Goal: Task Accomplishment & Management: Complete application form

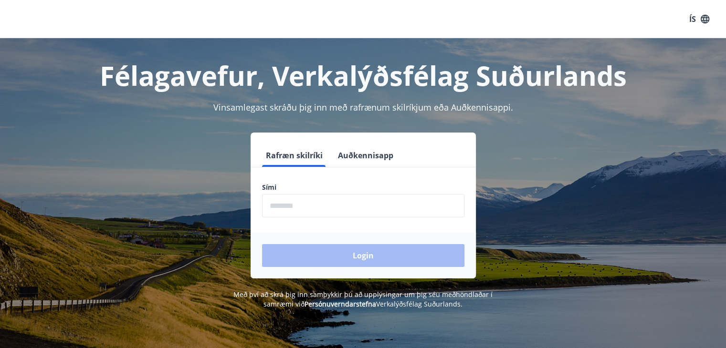
click at [300, 202] on input "phone" at bounding box center [363, 205] width 202 height 23
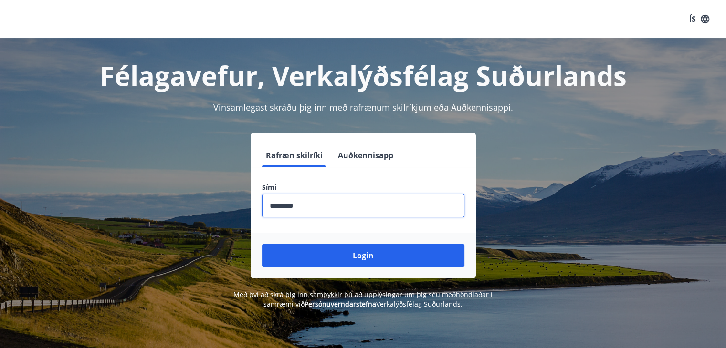
type input "********"
click at [262, 244] on button "Login" at bounding box center [363, 255] width 202 height 23
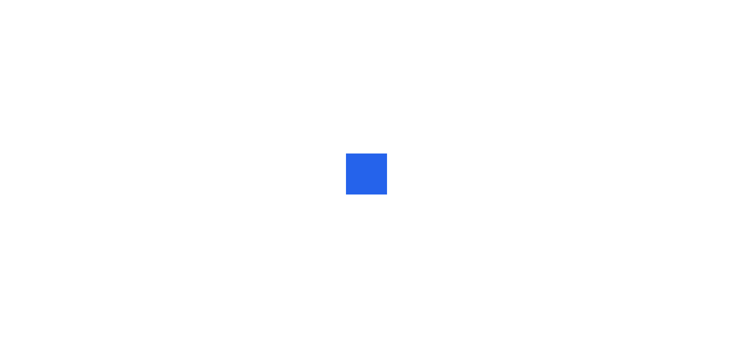
click at [31, 167] on div at bounding box center [366, 174] width 733 height 348
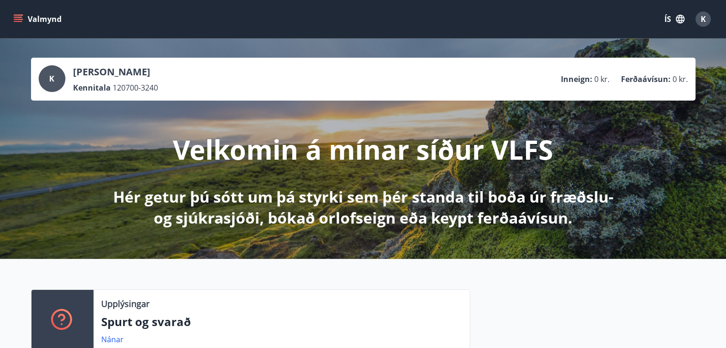
click at [21, 19] on icon "menu" at bounding box center [18, 19] width 10 height 10
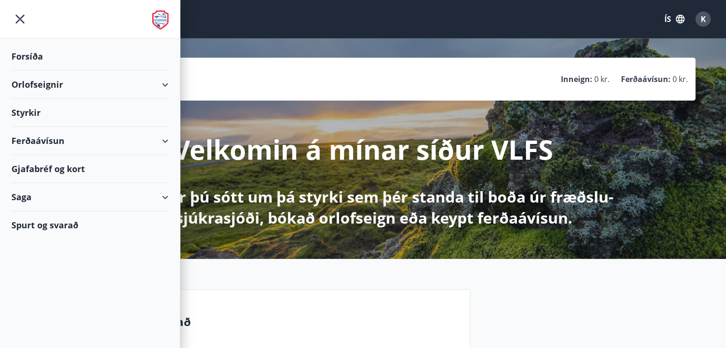
click at [678, 16] on icon "button" at bounding box center [679, 19] width 9 height 9
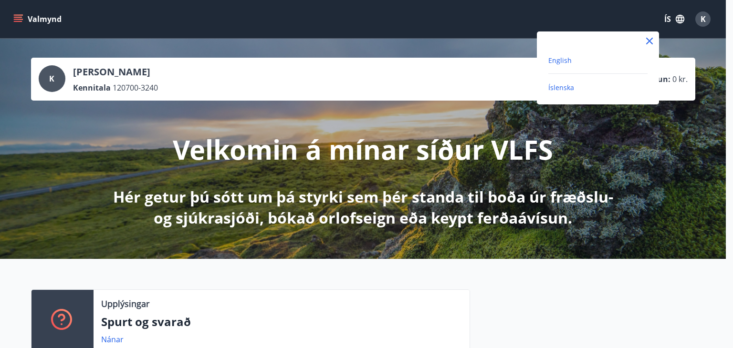
click at [555, 62] on span "English" at bounding box center [559, 60] width 23 height 9
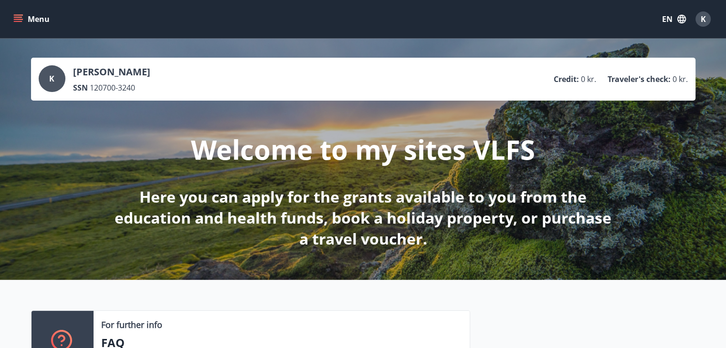
click at [20, 19] on icon "menu" at bounding box center [19, 19] width 10 height 1
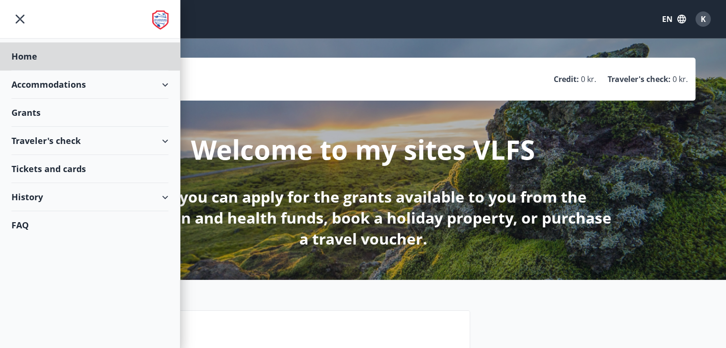
click at [33, 114] on div "Grants" at bounding box center [89, 113] width 157 height 28
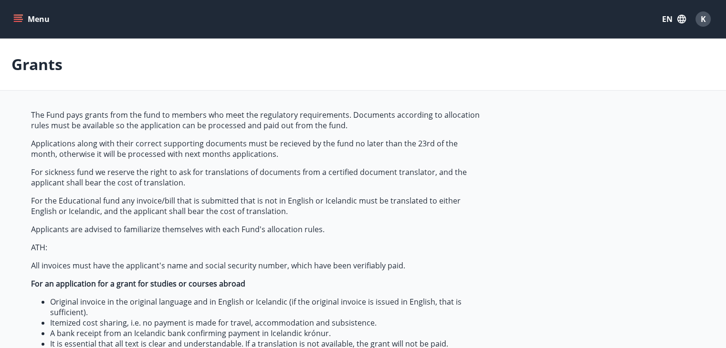
type input "***"
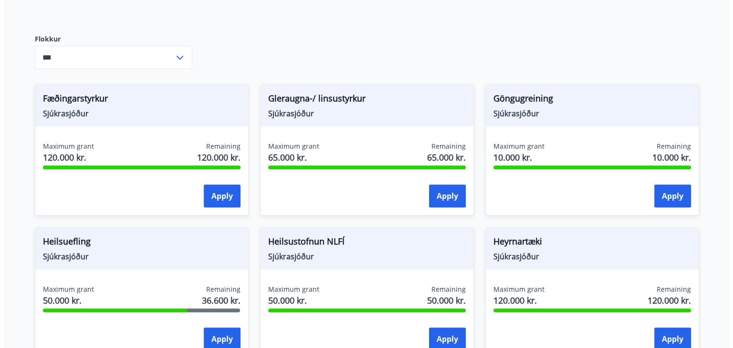
scroll to position [429, 0]
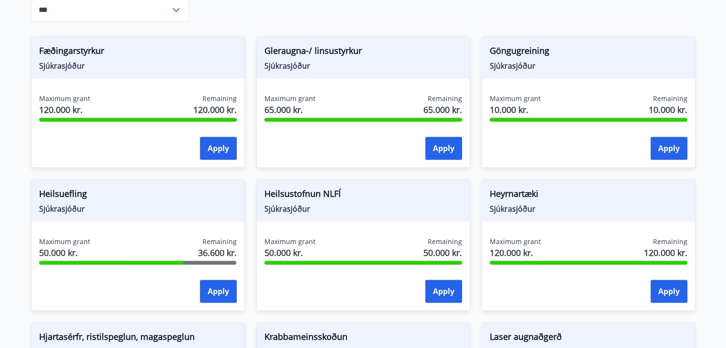
click at [205, 240] on span "Remaining" at bounding box center [219, 242] width 34 height 10
click at [93, 251] on div "Heilsuefling Sjúkrasjóður Maximum grant 50.000 kr. Remaining 36.600 kr. Apply" at bounding box center [138, 245] width 214 height 132
drag, startPoint x: 95, startPoint y: 256, endPoint x: 129, endPoint y: 271, distance: 36.7
click at [95, 256] on div "Maximum grant 50.000 kr. Remaining 36.600 kr." at bounding box center [137, 249] width 197 height 24
click at [159, 287] on div "Apply" at bounding box center [137, 292] width 197 height 24
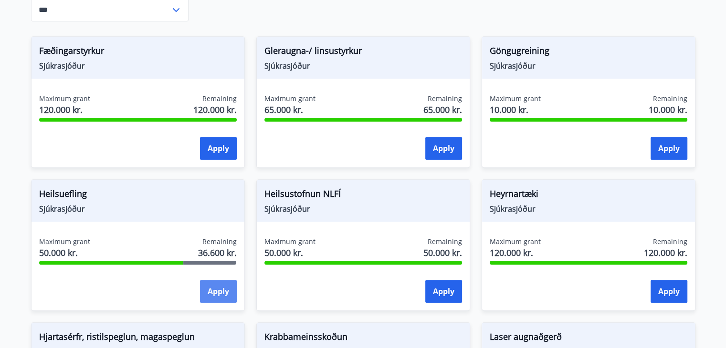
click at [221, 295] on button "Apply" at bounding box center [218, 291] width 37 height 23
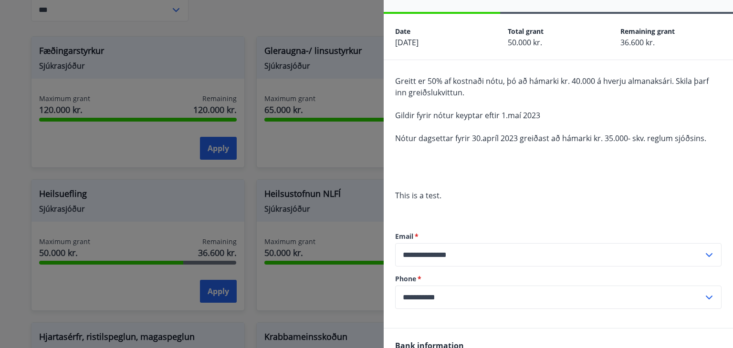
scroll to position [0, 0]
